Goal: Task Accomplishment & Management: Complete application form

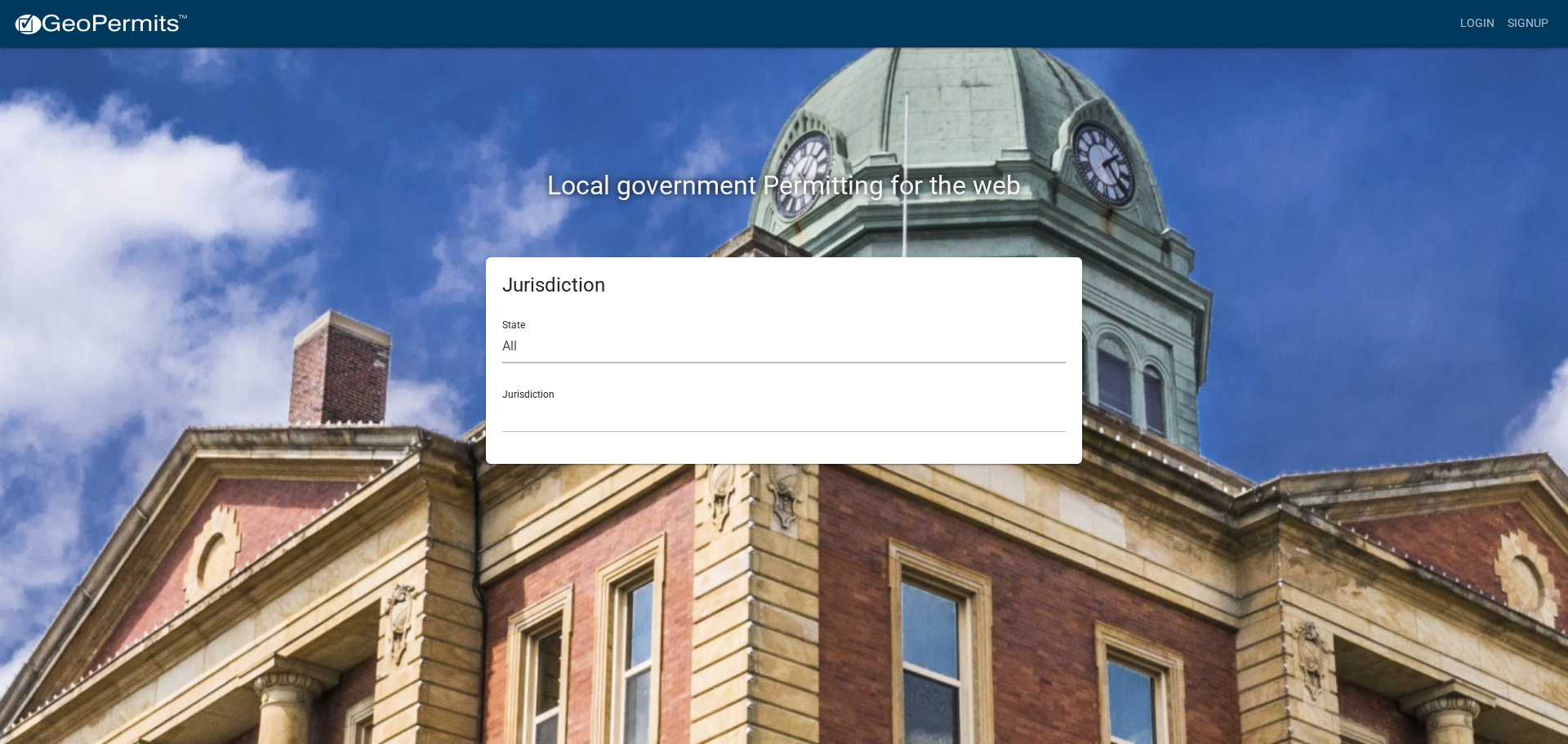
click at [546, 344] on select "All [US_STATE] [US_STATE] [US_STATE] [US_STATE] [US_STATE] [US_STATE] [US_STATE…" at bounding box center [784, 347] width 564 height 34
select select "[US_STATE]"
click at [502, 330] on select "All [US_STATE] [US_STATE] [US_STATE] [US_STATE] [US_STATE] [US_STATE] [US_STATE…" at bounding box center [784, 347] width 564 height 34
click at [561, 417] on select "[GEOGRAPHIC_DATA], [US_STATE]" at bounding box center [784, 416] width 564 height 34
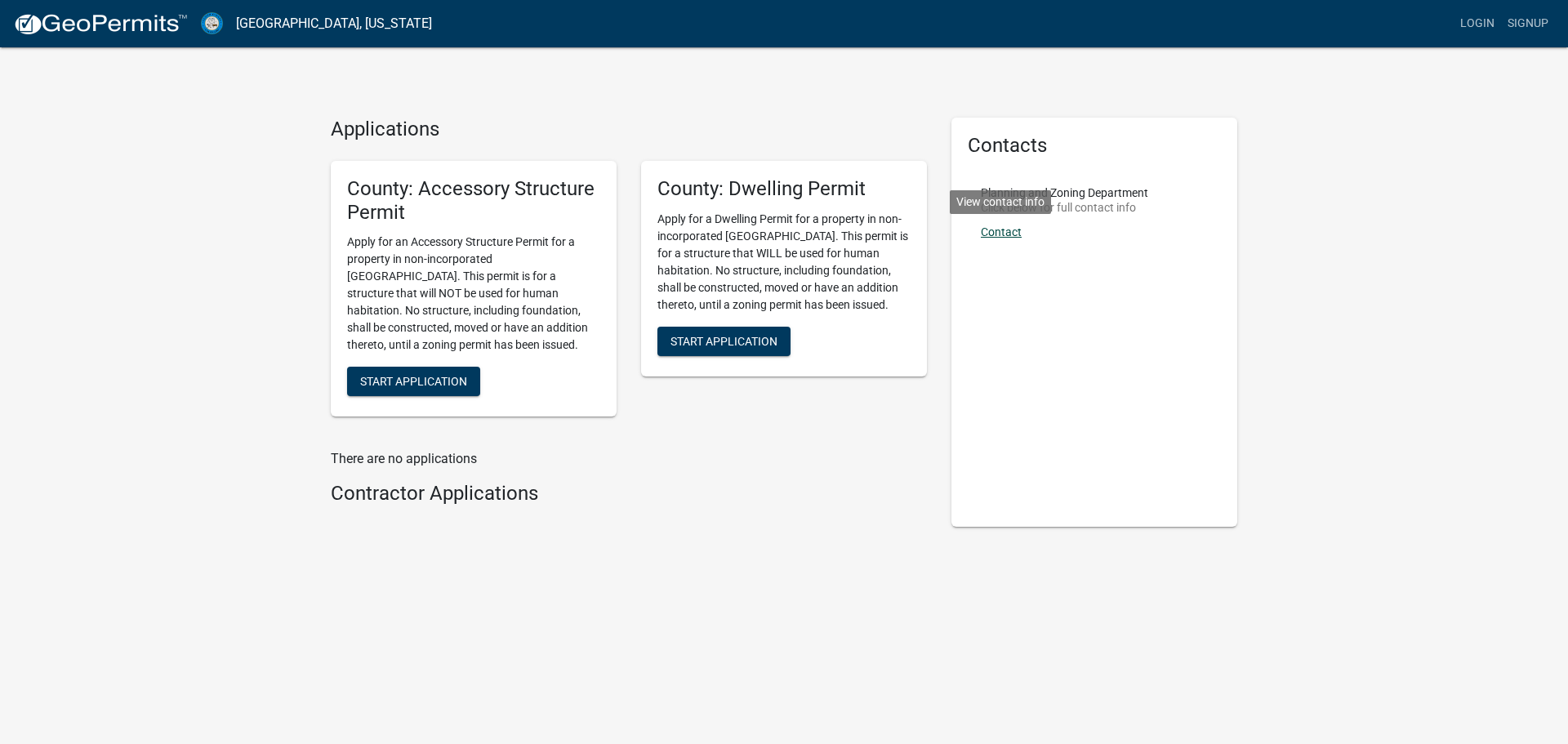
click at [1007, 234] on link "Contact" at bounding box center [1001, 231] width 41 height 13
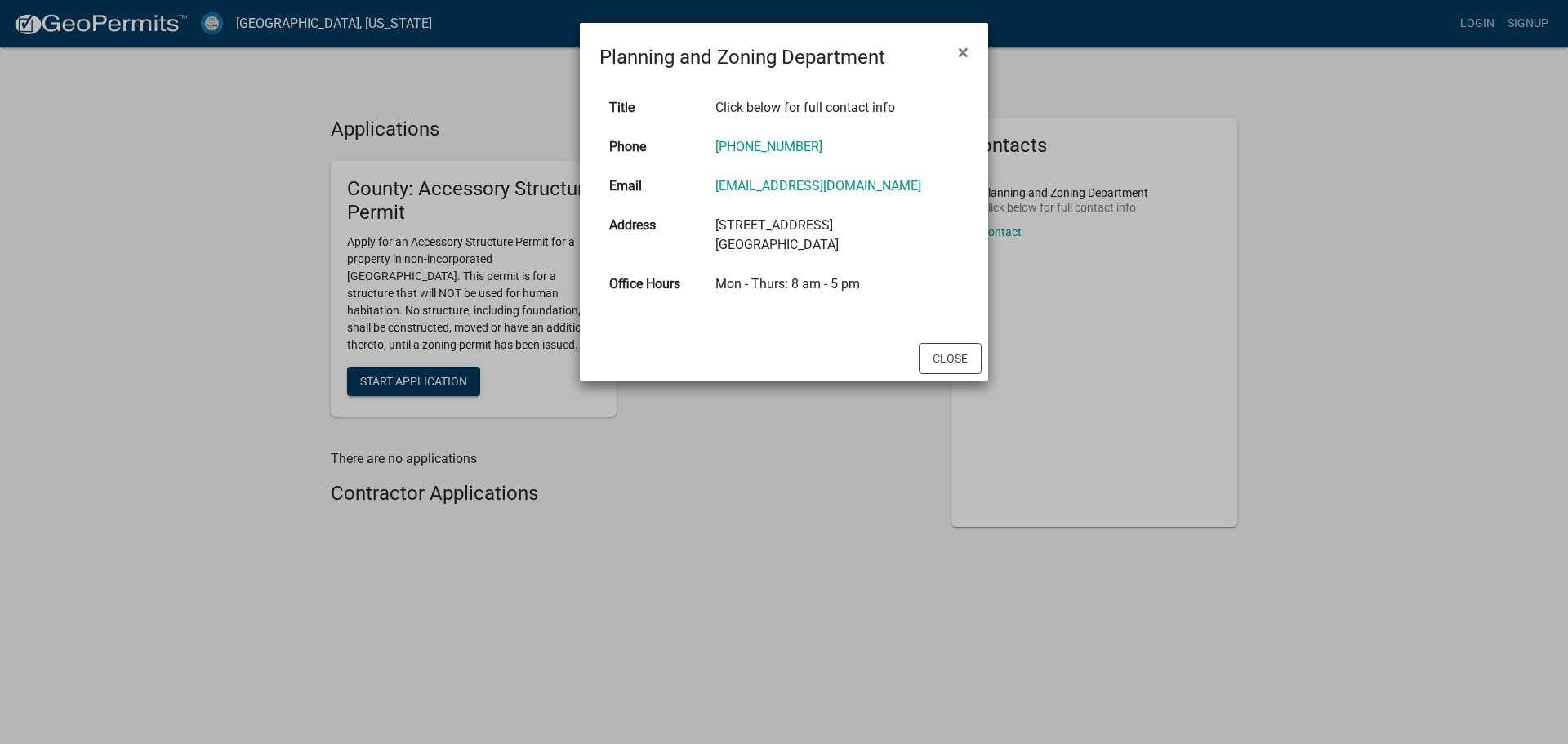
click at [687, 560] on ngb-modal-window "Planning and Zoning Department × Title Click below for full contact info Phone …" at bounding box center [784, 372] width 1568 height 744
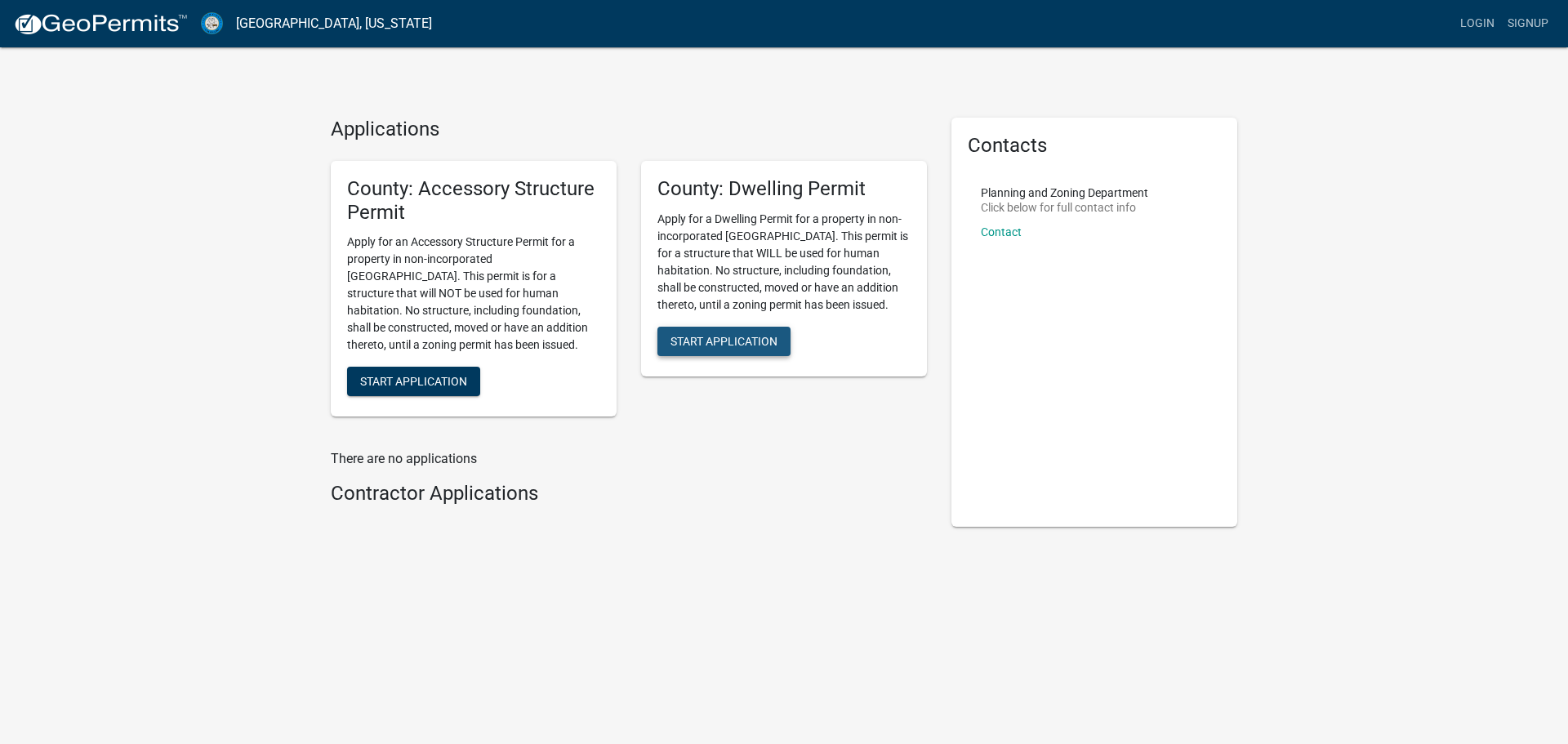
click at [730, 339] on span "Start Application" at bounding box center [723, 340] width 107 height 13
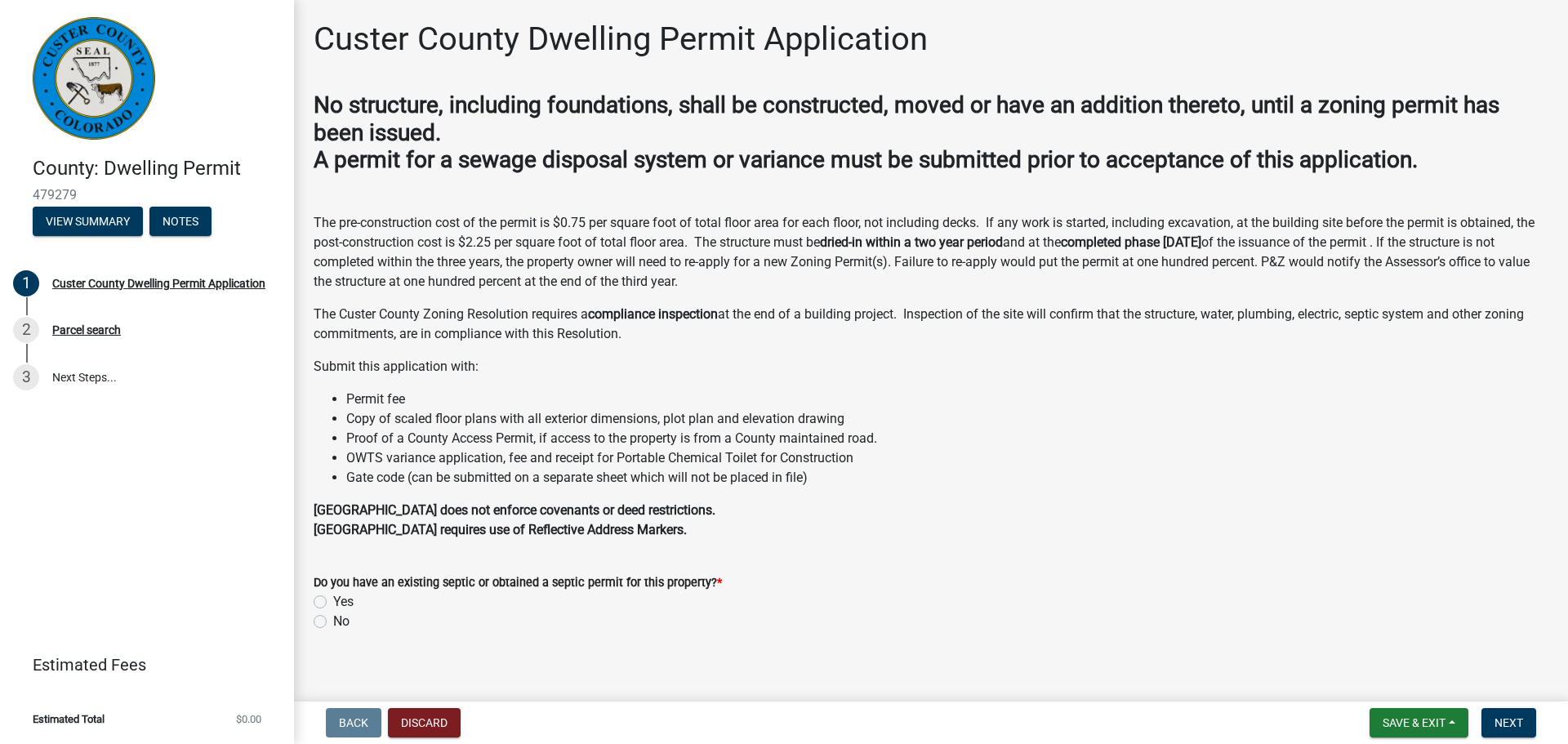
scroll to position [14, 0]
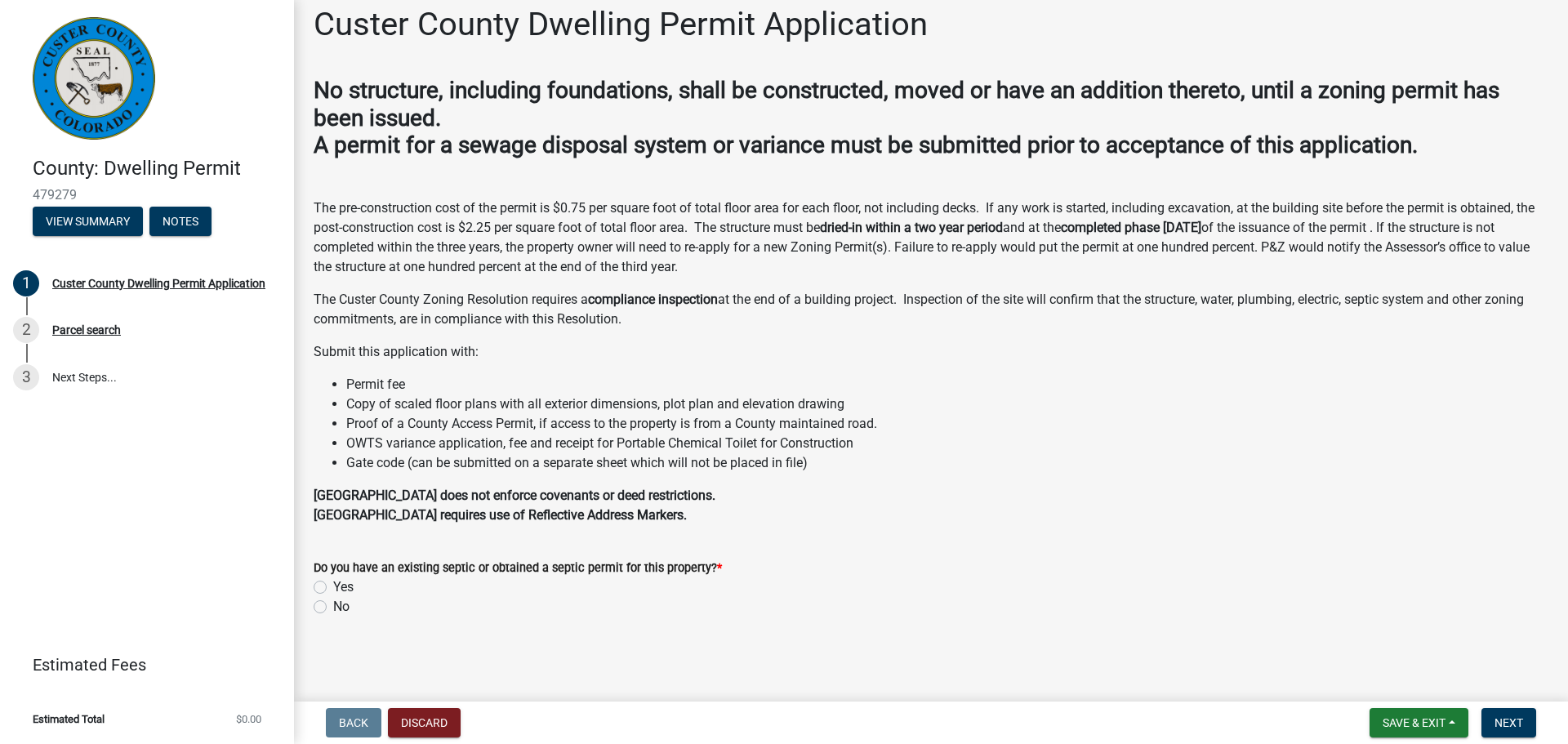
click at [333, 588] on label "Yes" at bounding box center [344, 587] width 20 height 19
click at [333, 588] on input "Yes" at bounding box center [338, 582] width 11 height 11
radio input "true"
click at [1516, 717] on span "Next" at bounding box center [1509, 722] width 29 height 13
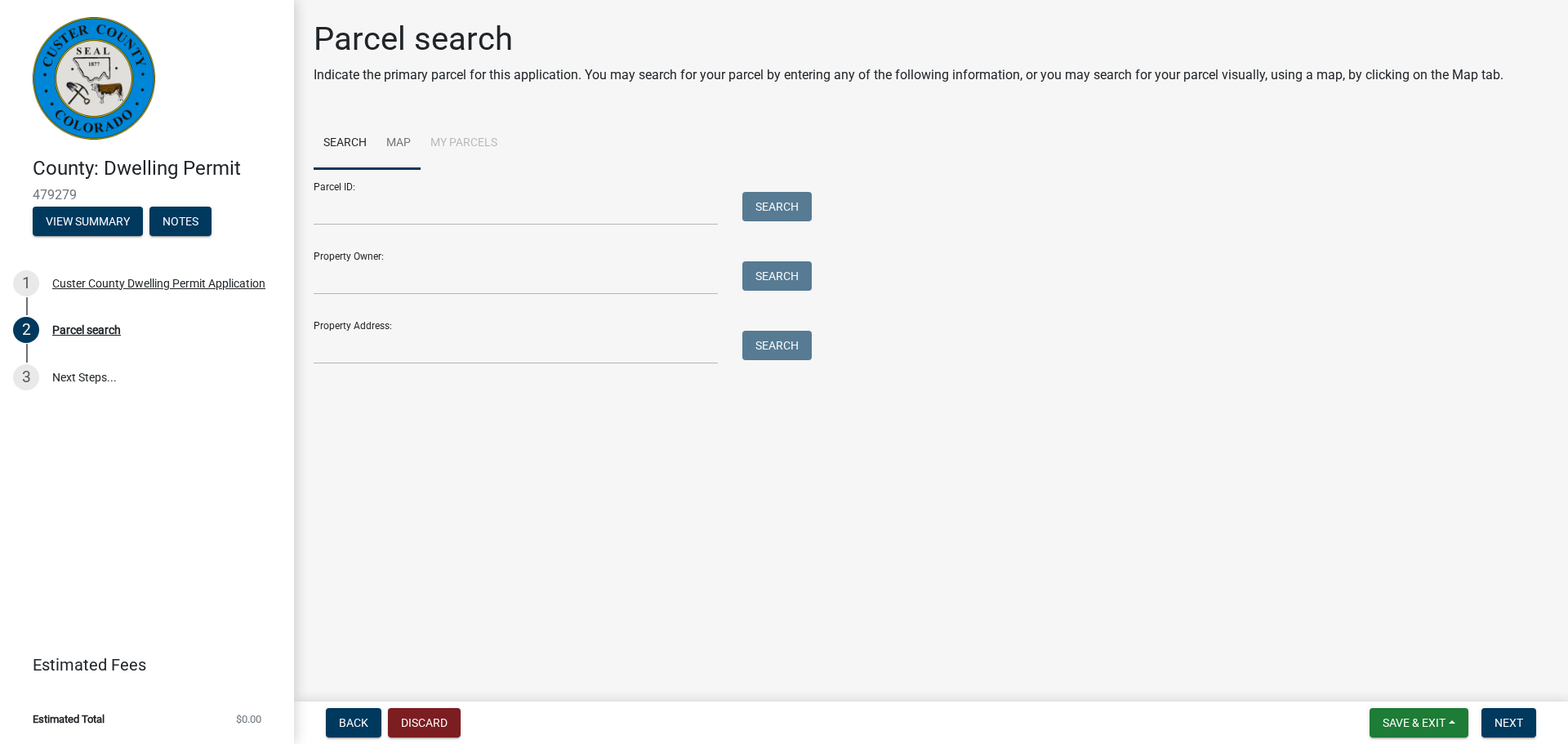
click at [408, 146] on link "Map" at bounding box center [399, 144] width 44 height 52
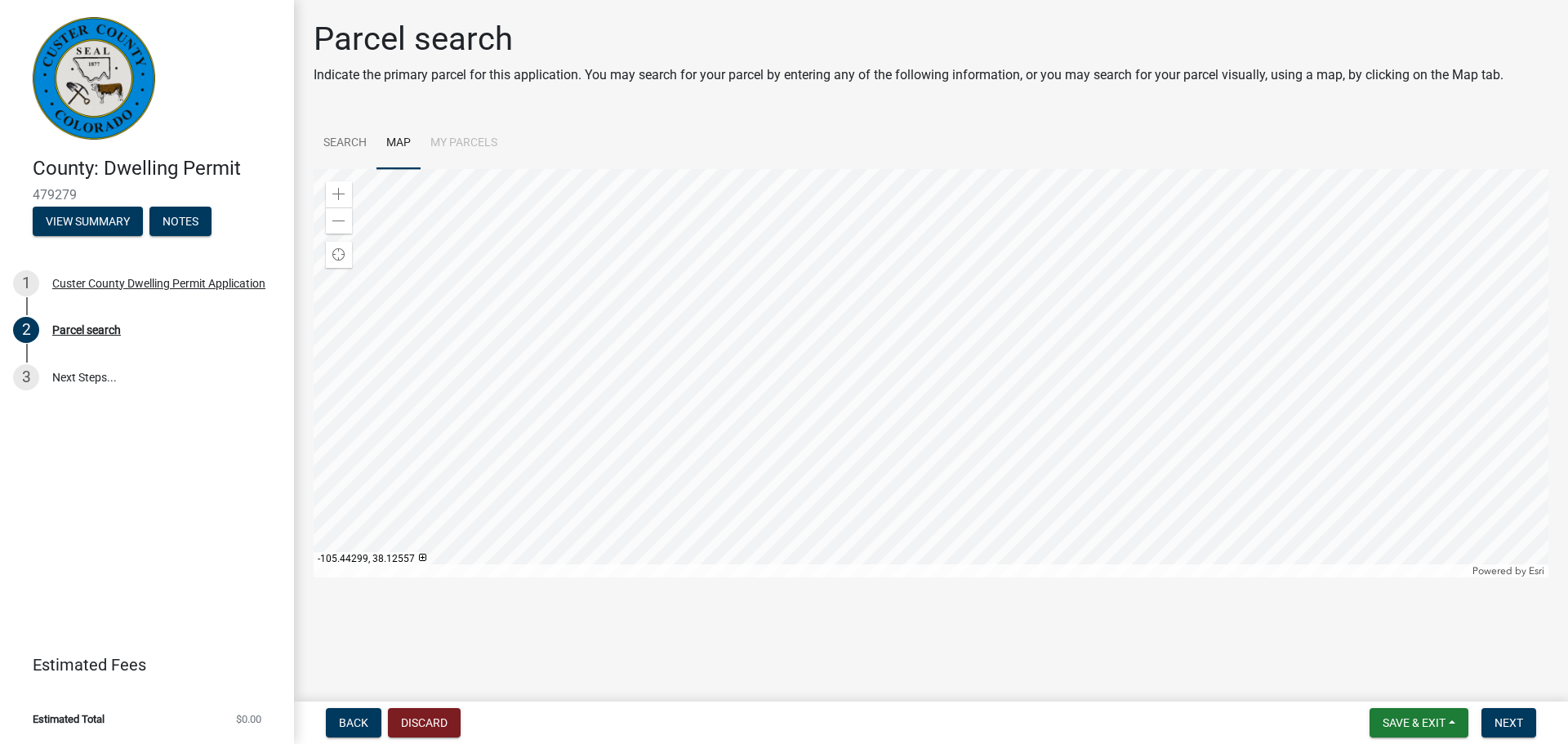
click at [836, 380] on div at bounding box center [931, 373] width 1235 height 409
click at [344, 196] on span at bounding box center [338, 194] width 13 height 13
click at [892, 451] on div at bounding box center [931, 373] width 1235 height 409
click at [334, 193] on span at bounding box center [338, 194] width 13 height 13
click at [673, 363] on div at bounding box center [931, 373] width 1235 height 409
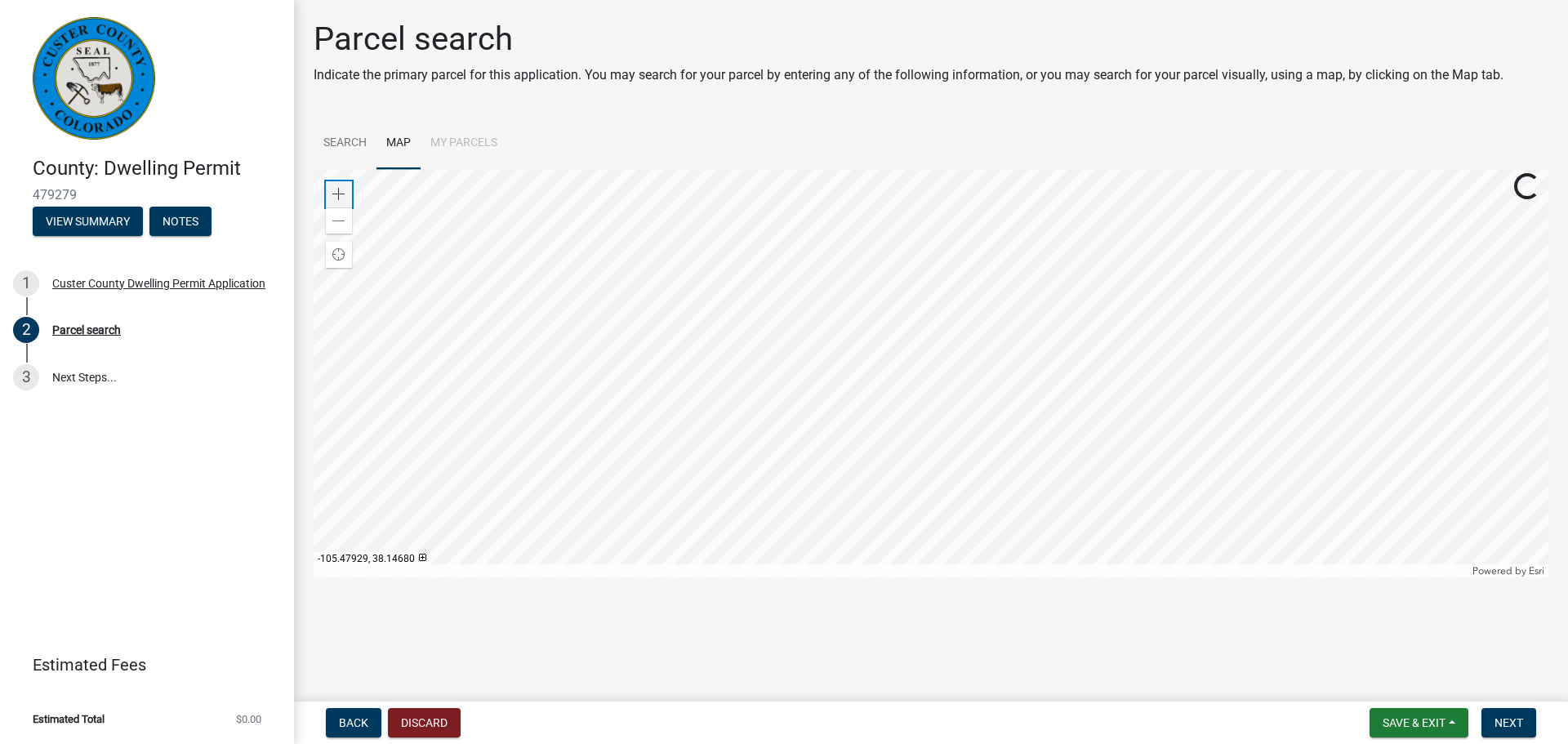
click at [333, 198] on span at bounding box center [338, 194] width 13 height 13
click at [333, 198] on span at bounding box center [338, 194] width 13 height 13
click at [950, 512] on div at bounding box center [931, 373] width 1235 height 409
click at [665, 403] on div at bounding box center [931, 373] width 1235 height 409
click at [877, 417] on div at bounding box center [931, 373] width 1235 height 409
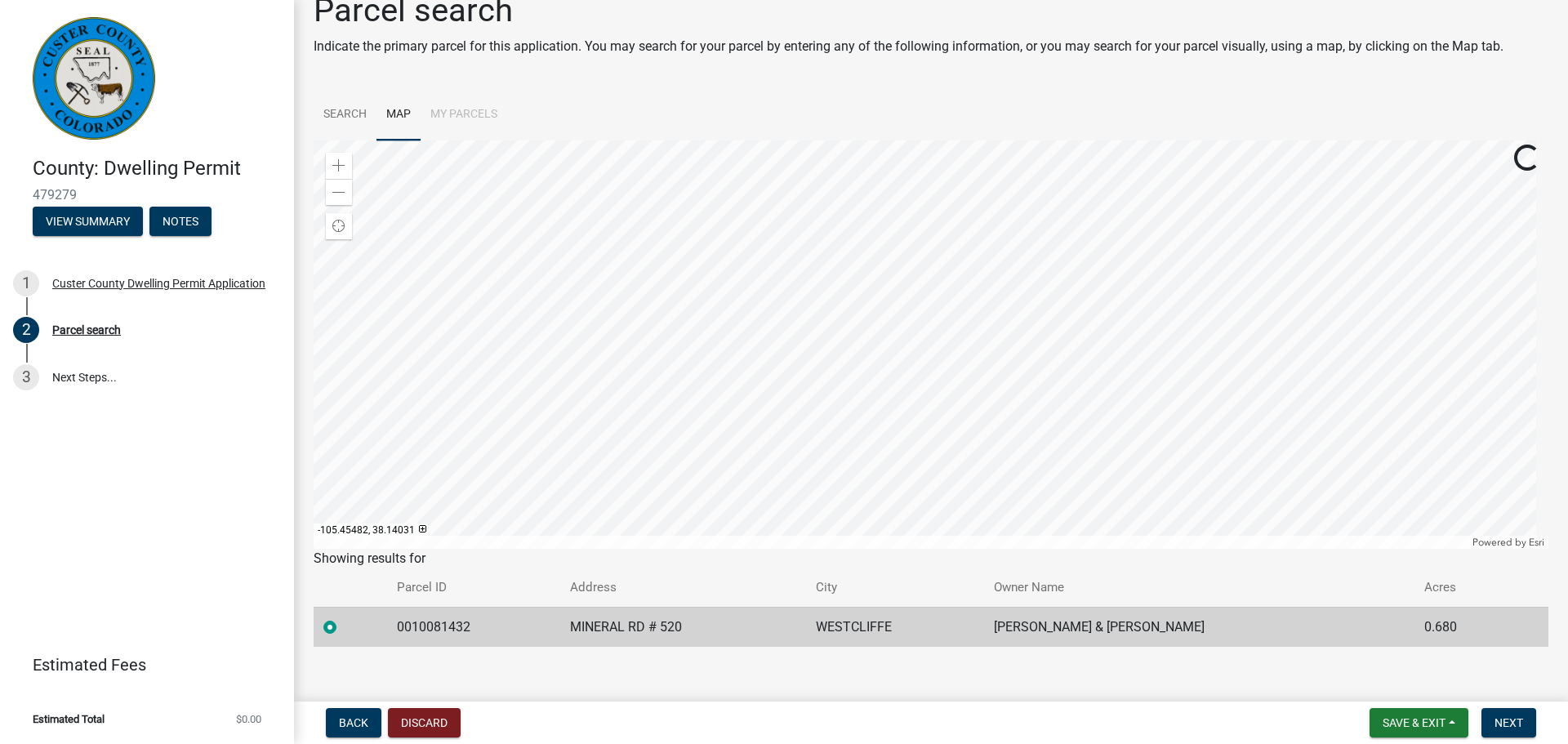
scroll to position [44, 0]
